Goal: Navigation & Orientation: Go to known website

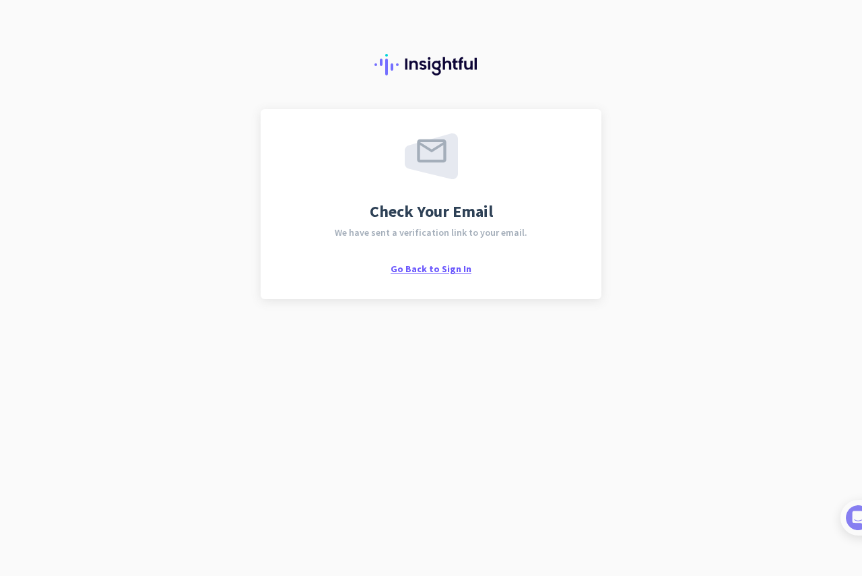
click at [439, 269] on span "Go Back to Sign In" at bounding box center [431, 269] width 81 height 12
click at [440, 267] on span "Go Back to Sign In" at bounding box center [431, 269] width 81 height 12
